Goal: Information Seeking & Learning: Check status

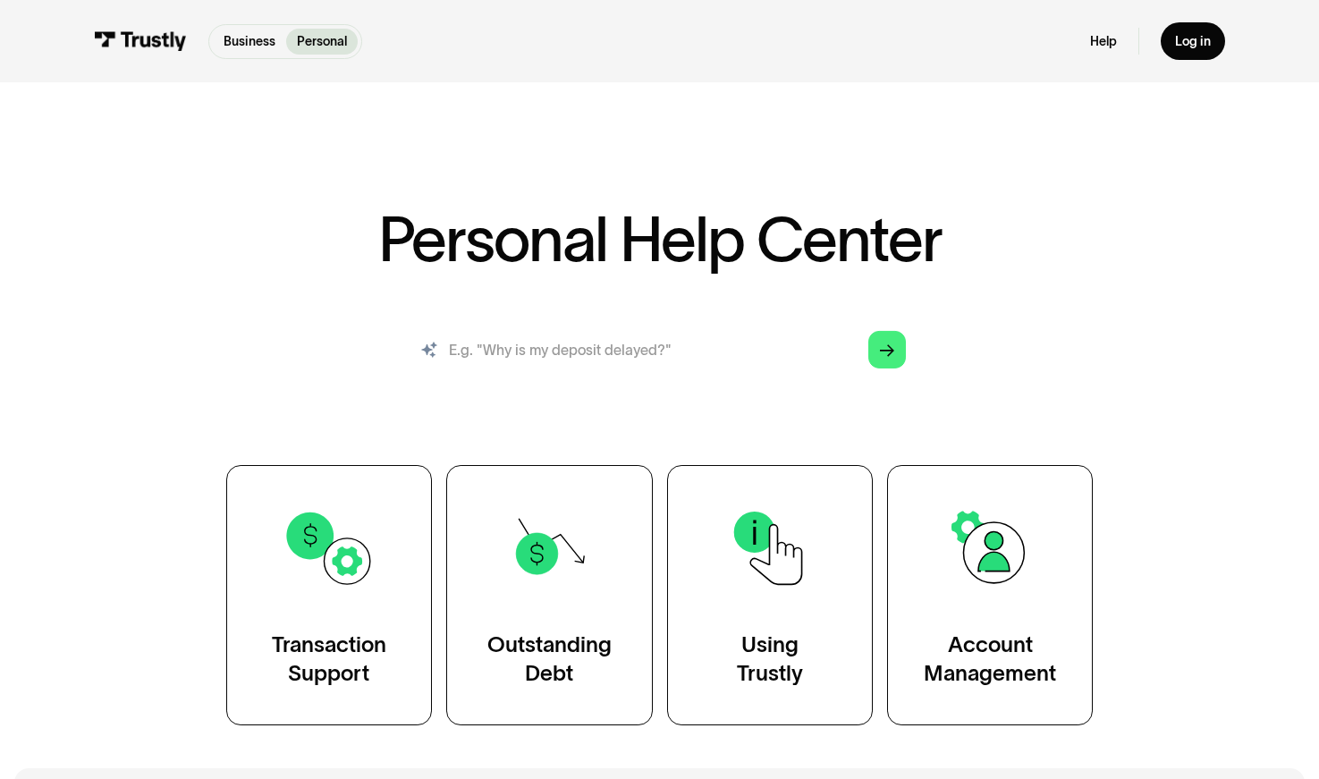
click at [693, 347] on input "search" at bounding box center [659, 349] width 521 height 57
click at [646, 349] on input "search" at bounding box center [659, 349] width 521 height 57
click at [657, 336] on input "search" at bounding box center [659, 349] width 521 height 57
type input "What should I do if I have an outstanding balance with Trustly?"
click at [622, 345] on input "What should I do if I have an outstanding balance with Trustly?" at bounding box center [659, 349] width 521 height 57
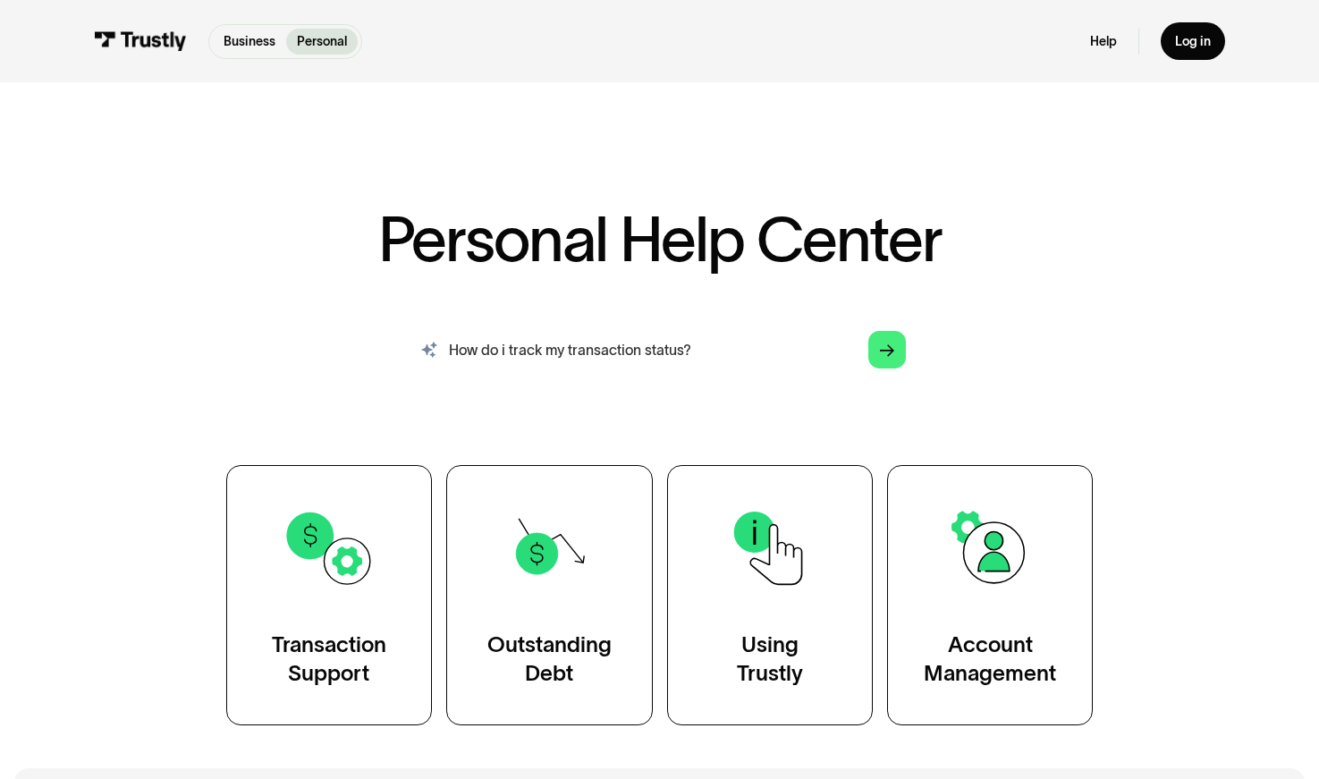
type input "How do i track my transaction status?"
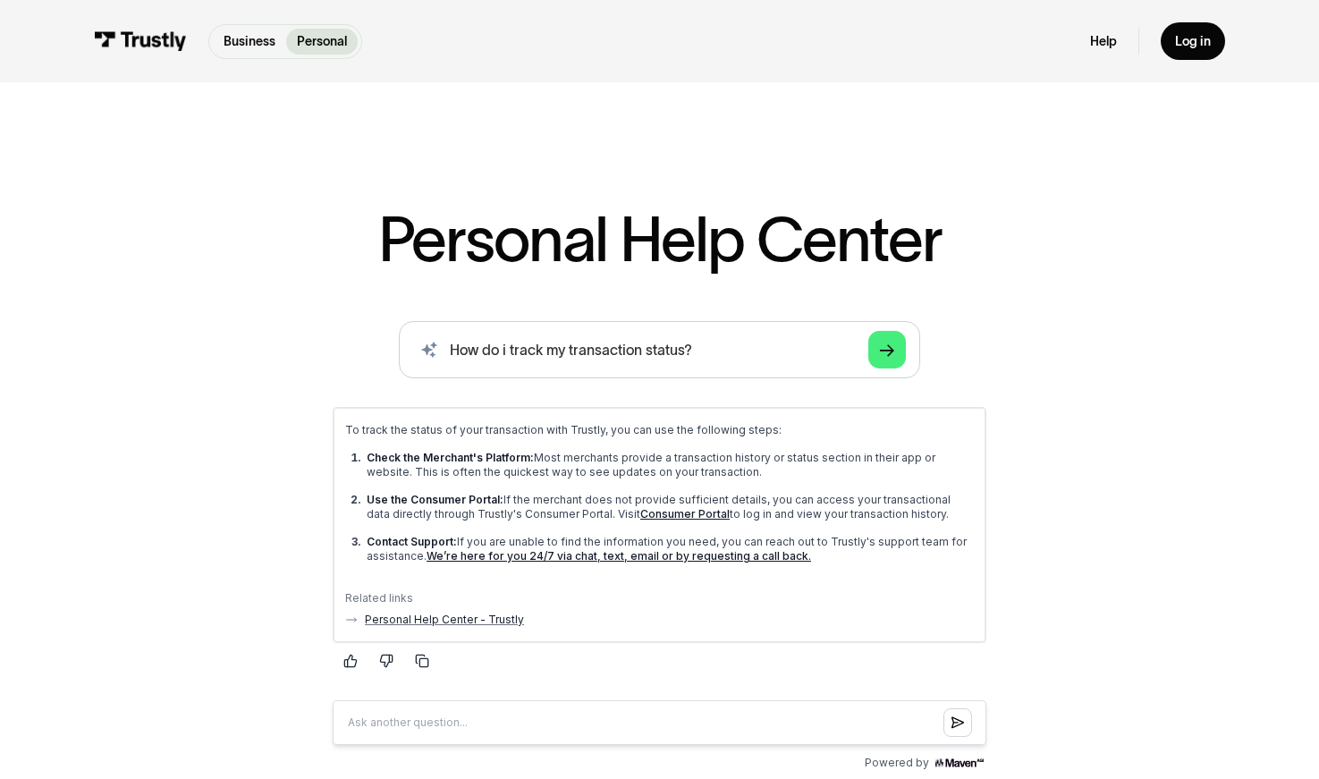
click at [1098, 386] on div "AI-powered search ( 1 / 4 ) Type your question and our smart search will find y…" at bounding box center [660, 548] width 1042 height 454
drag, startPoint x: 742, startPoint y: 345, endPoint x: 319, endPoint y: 323, distance: 422.8
click at [319, 323] on div "AI-powered search ( 1 / 4 ) Type your question and our smart search will find y…" at bounding box center [660, 548] width 1042 height 454
click at [1176, 431] on div "AI-powered search ( 1 / 4 ) Type your question and our smart search will find y…" at bounding box center [660, 548] width 1042 height 454
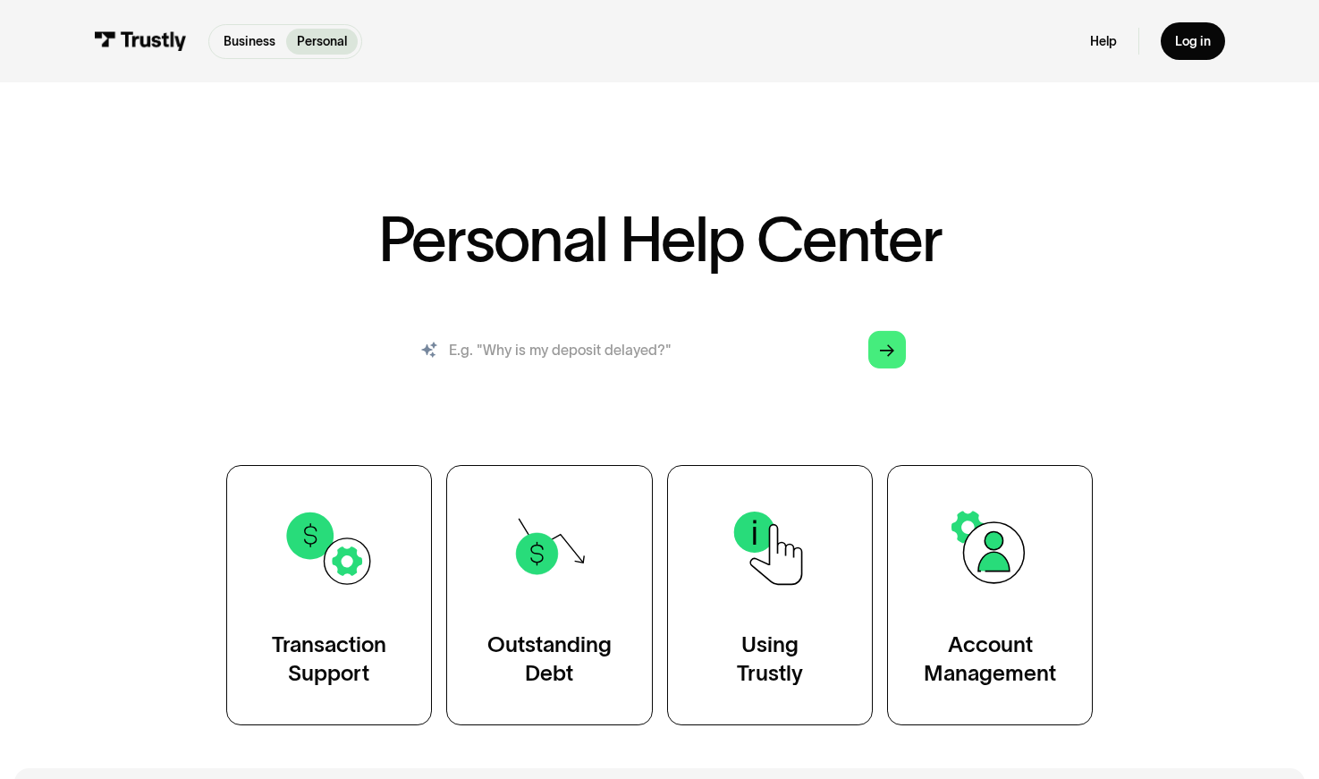
click at [538, 344] on input "search" at bounding box center [659, 349] width 521 height 57
paste input "How do i track my transaction status?"
type input "How do i track my transaction status?"
click at [881, 352] on icon "Arrow Right" at bounding box center [887, 350] width 14 height 15
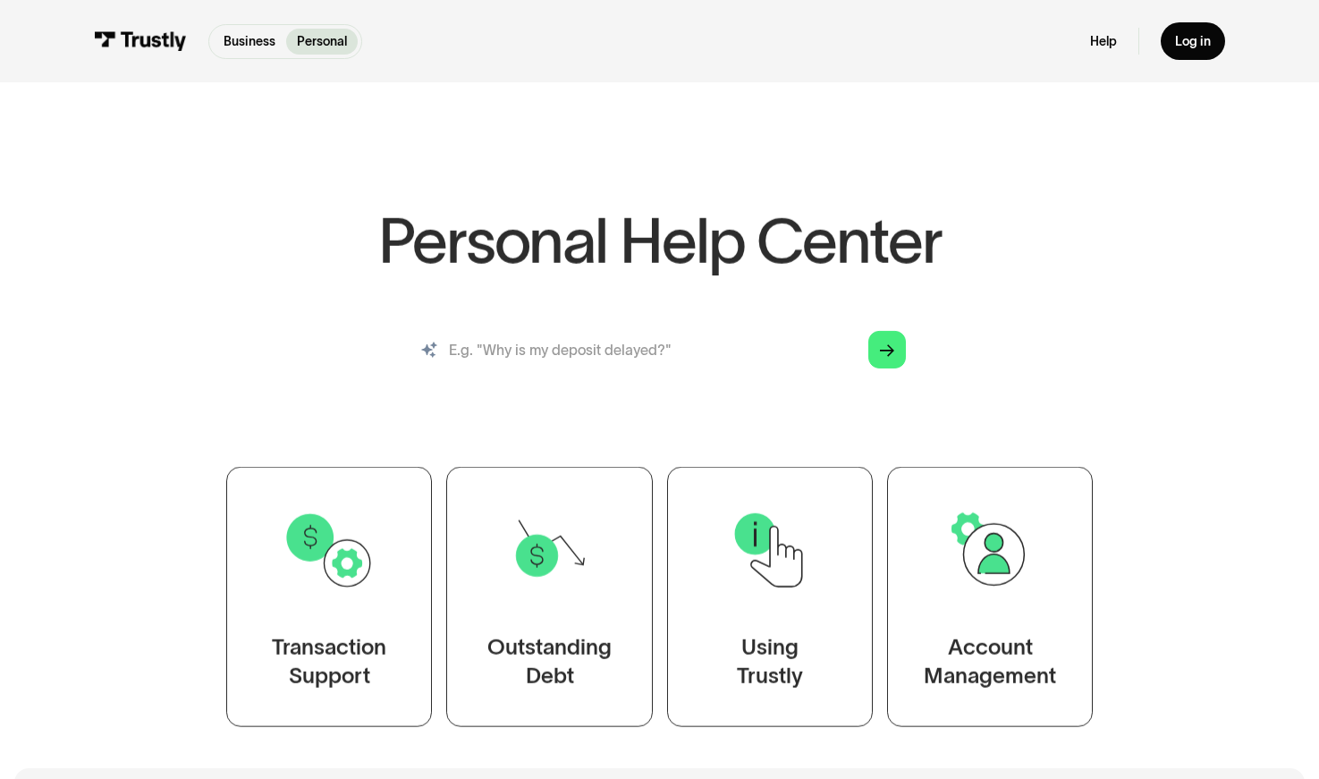
click at [521, 358] on input "search" at bounding box center [659, 349] width 521 height 57
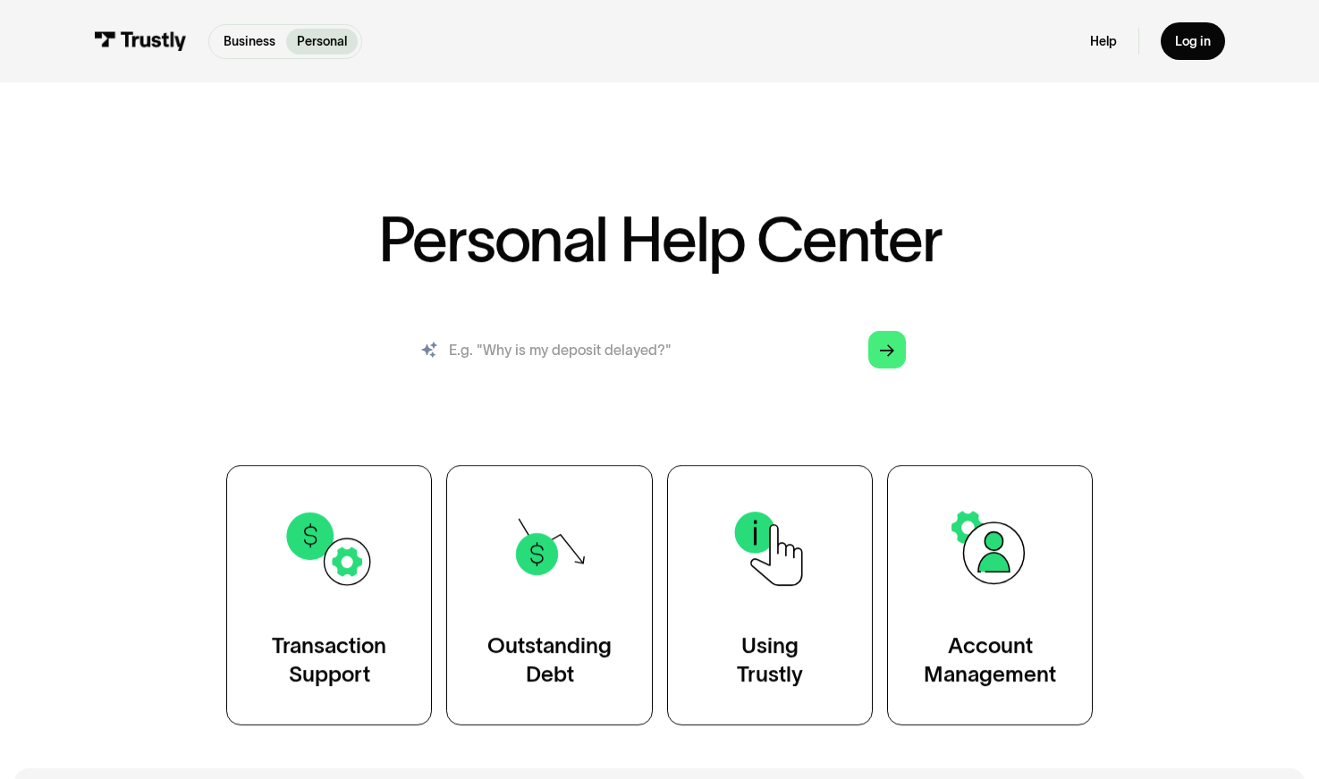
paste input "How do i track my transaction status?"
type input "How do i track my transaction status?"
click at [1089, 300] on div "Personal Help Center AI-powered search ( 1 / 4 ) Type your question and our sma…" at bounding box center [660, 467] width 1042 height 518
click at [727, 352] on input "How do i track my transaction status?" at bounding box center [659, 349] width 521 height 57
click at [889, 344] on icon "Arrow Right" at bounding box center [887, 350] width 14 height 15
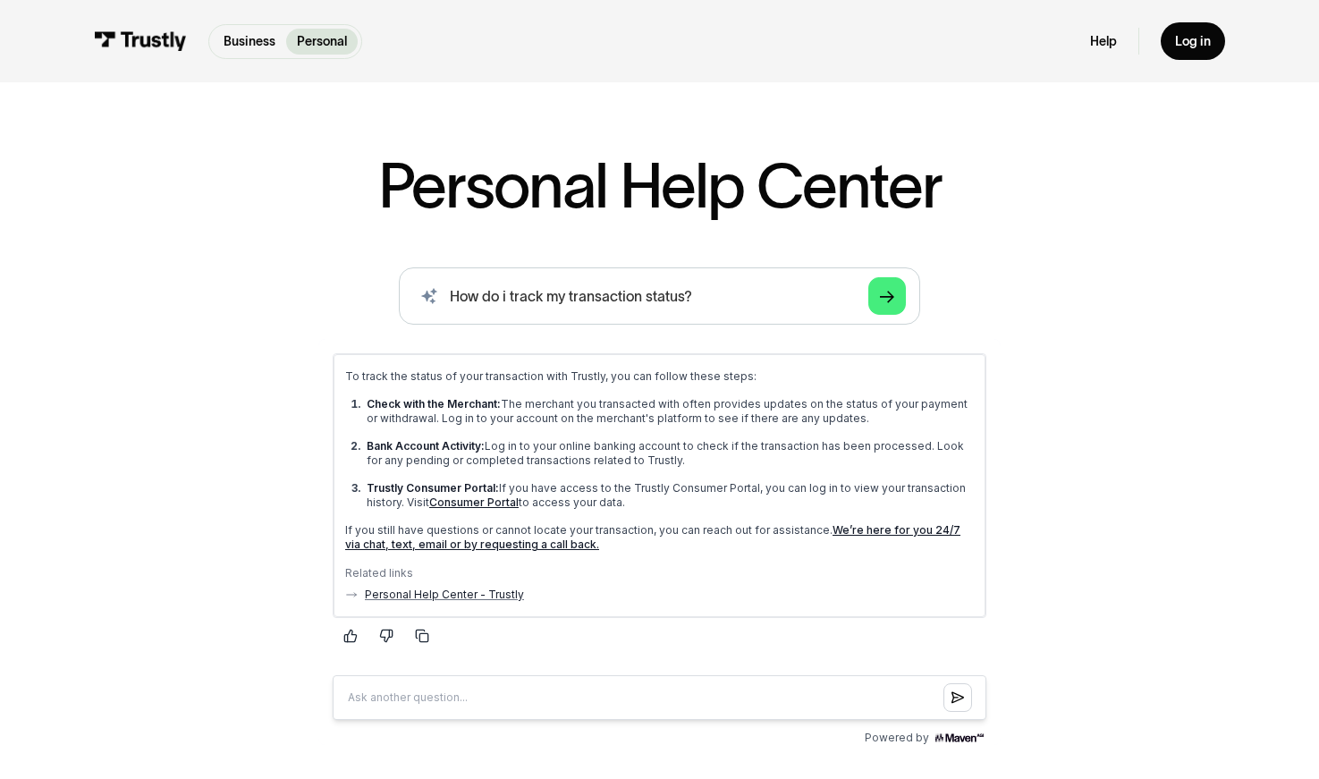
scroll to position [56, 0]
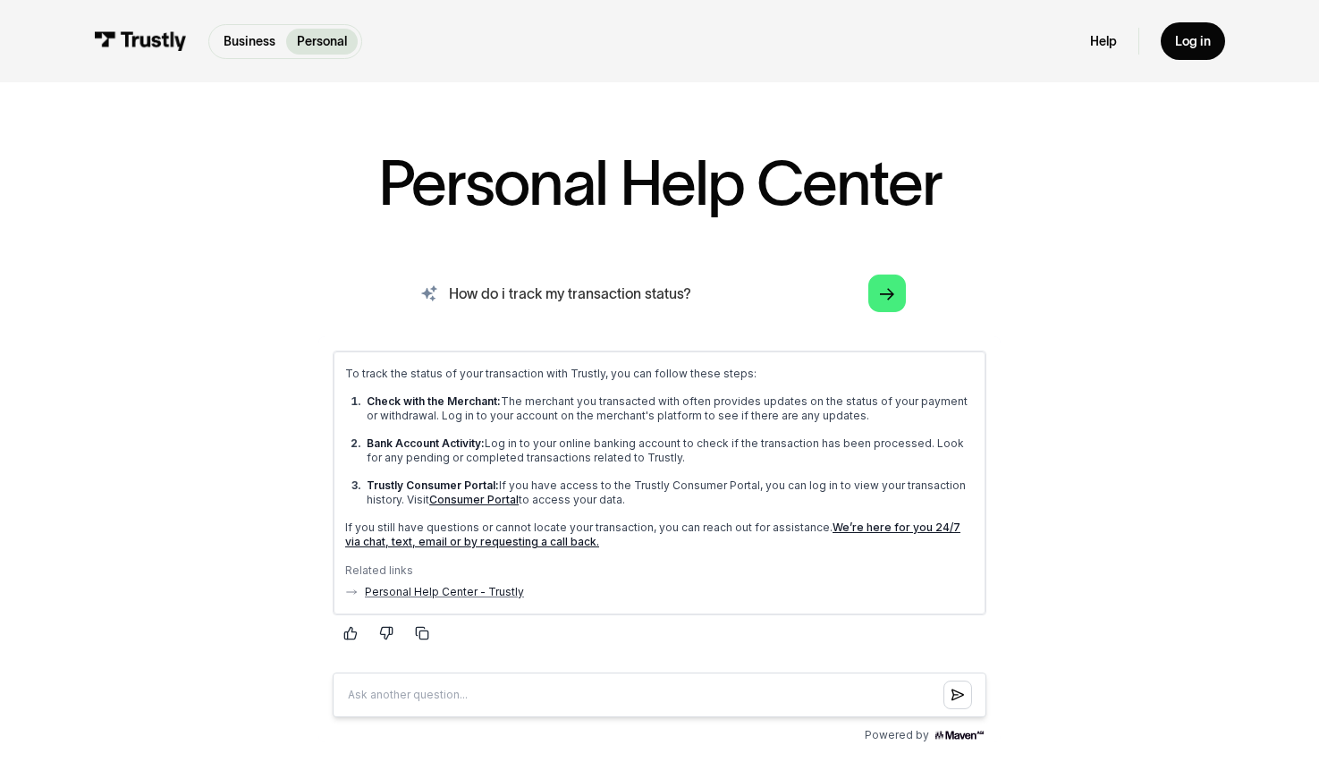
drag, startPoint x: 742, startPoint y: 301, endPoint x: 174, endPoint y: 275, distance: 569.4
click at [176, 275] on div "AI-powered search ( 1 / 4 ) Type your question and our smart search will find y…" at bounding box center [660, 506] width 1042 height 483
click at [1211, 618] on div "Personal Help Center AI-powered search ( 1 / 4 ) Type your question and our sma…" at bounding box center [659, 559] width 1319 height 1044
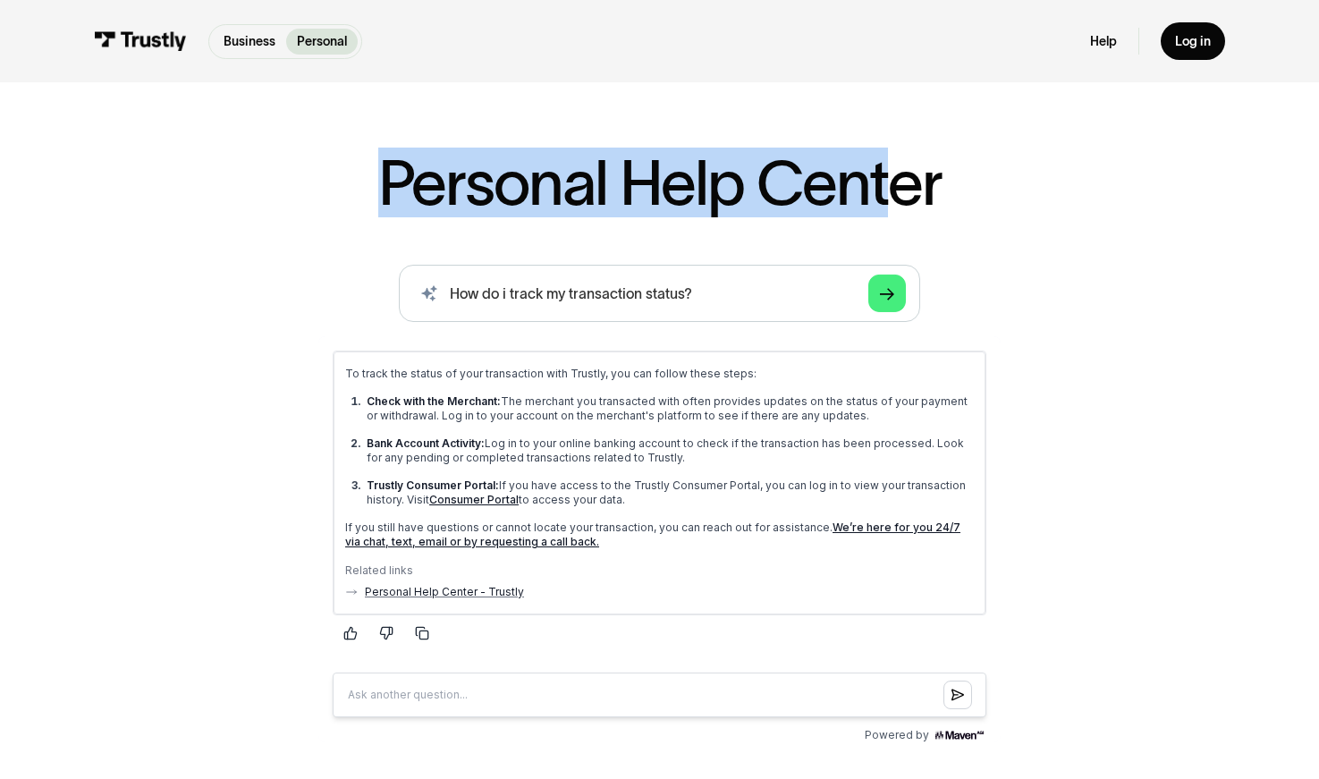
drag, startPoint x: 377, startPoint y: 167, endPoint x: 913, endPoint y: 187, distance: 536.2
click at [884, 189] on h1 "Personal Help Center" at bounding box center [660, 182] width 564 height 63
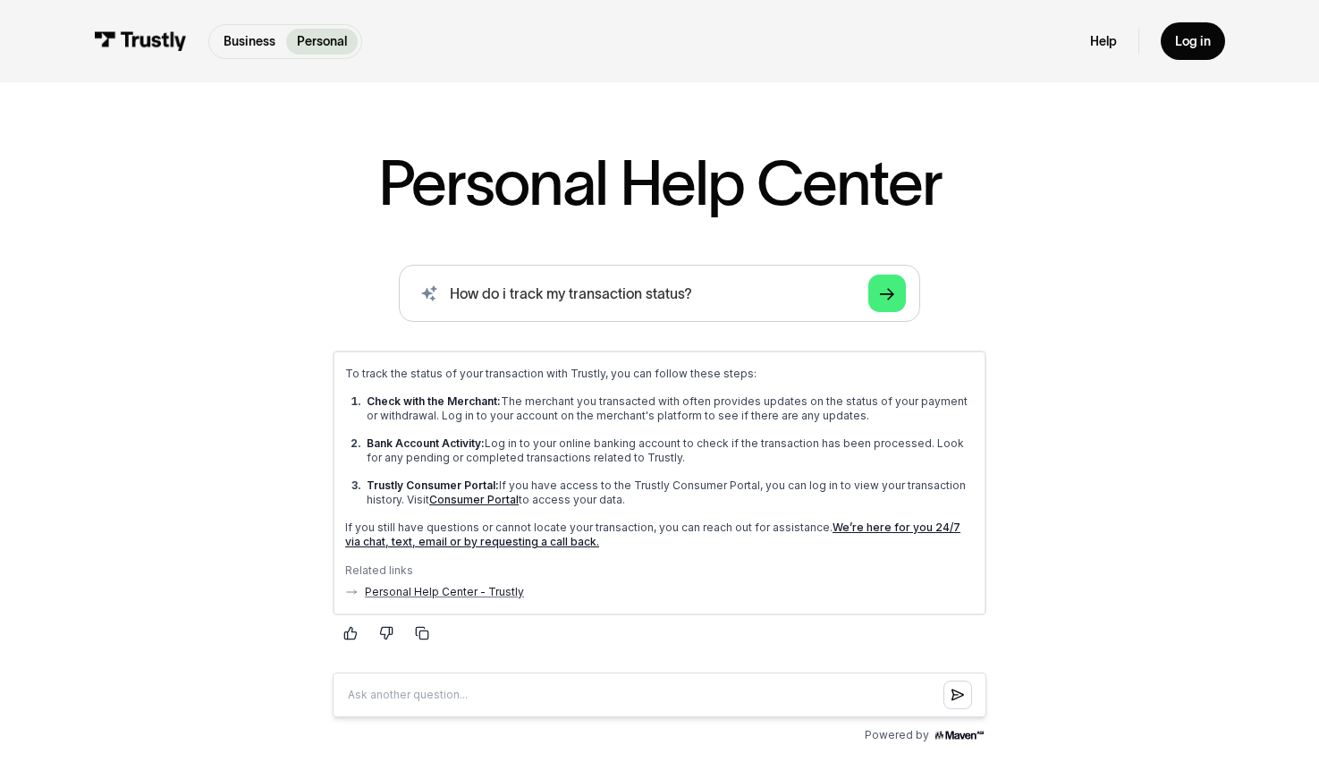
click at [941, 183] on h1 "Personal Help Center" at bounding box center [660, 182] width 564 height 63
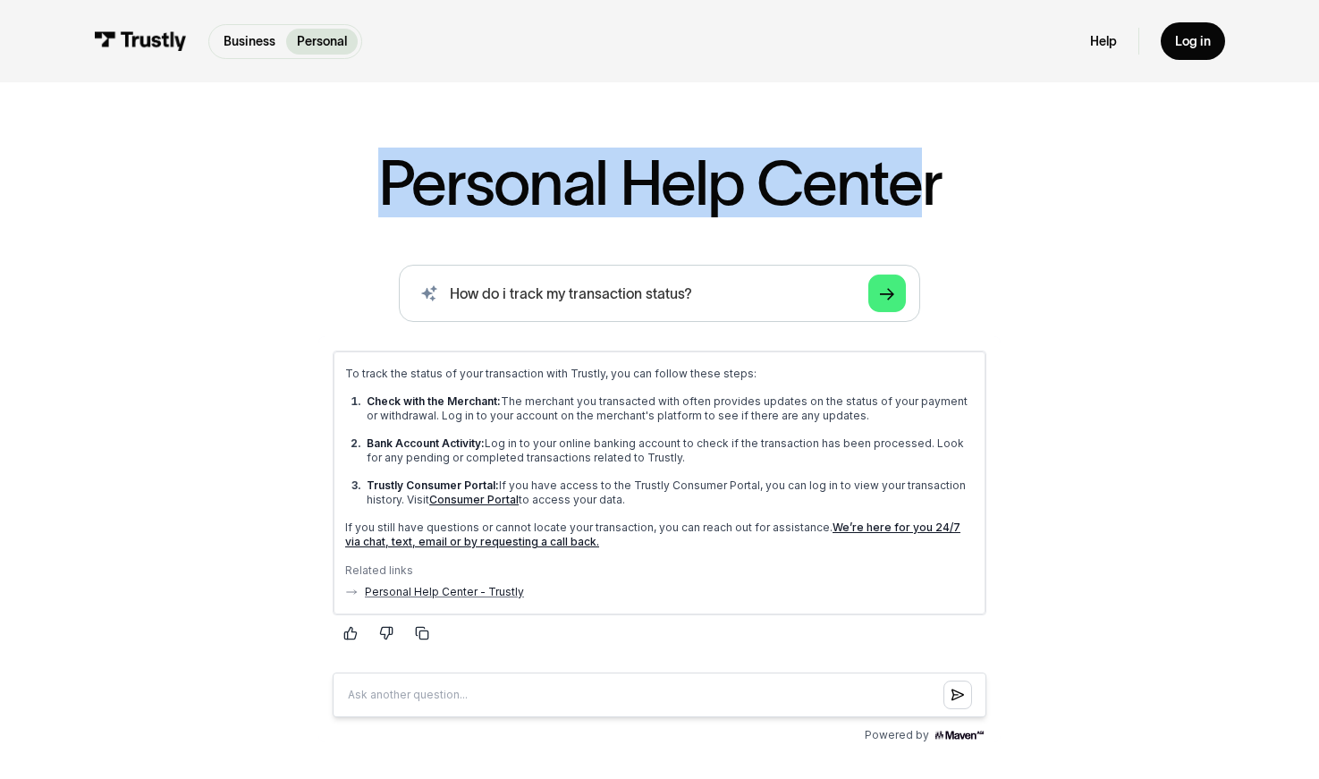
drag, startPoint x: 919, startPoint y: 191, endPoint x: 367, endPoint y: 161, distance: 552.7
click at [367, 161] on div "Personal Help Center AI-powered search ( 1 / 4 ) Type your question and our sma…" at bounding box center [660, 615] width 1042 height 929
click at [444, 195] on h1 "Personal Help Center" at bounding box center [660, 182] width 564 height 63
